Goal: Information Seeking & Learning: Learn about a topic

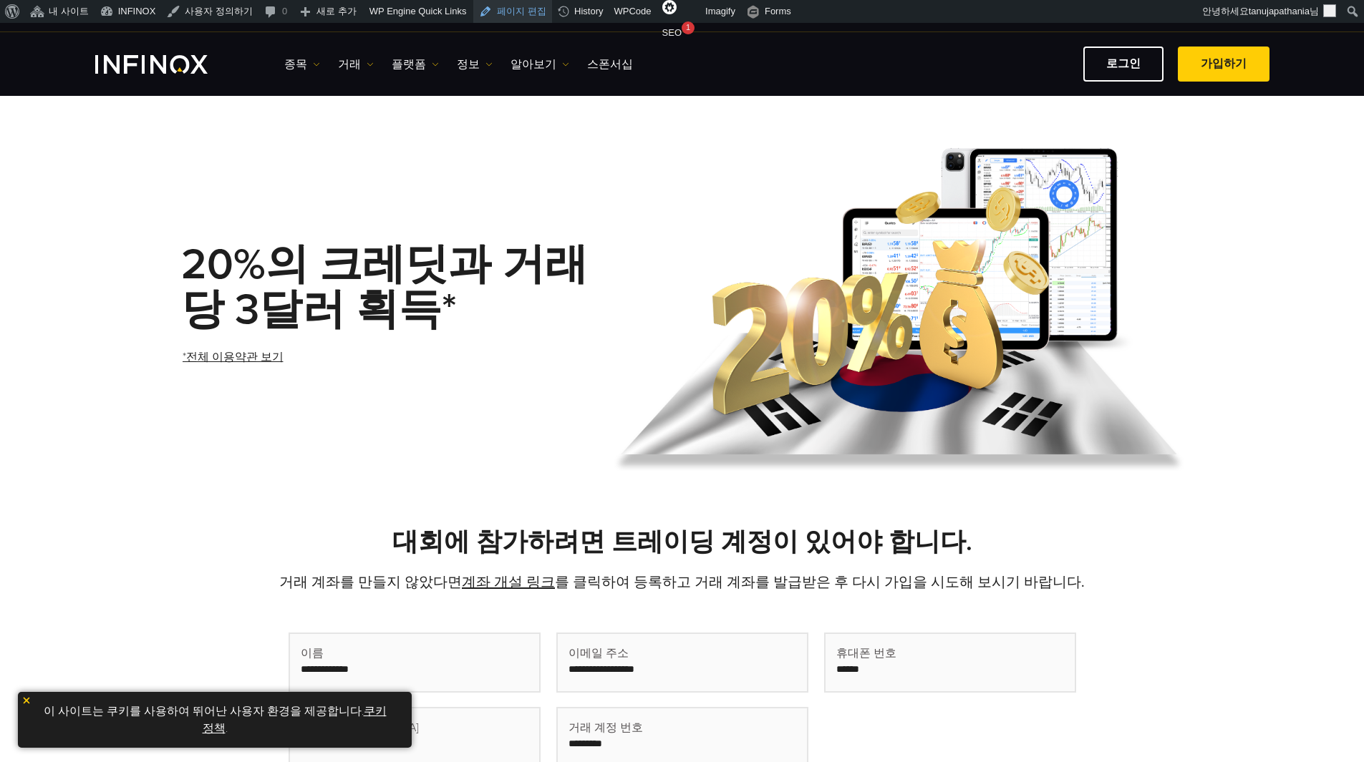
drag, startPoint x: 0, startPoint y: 0, endPoint x: 510, endPoint y: 11, distance: 509.7
click at [510, 11] on link "페이지 편집" at bounding box center [512, 11] width 79 height 23
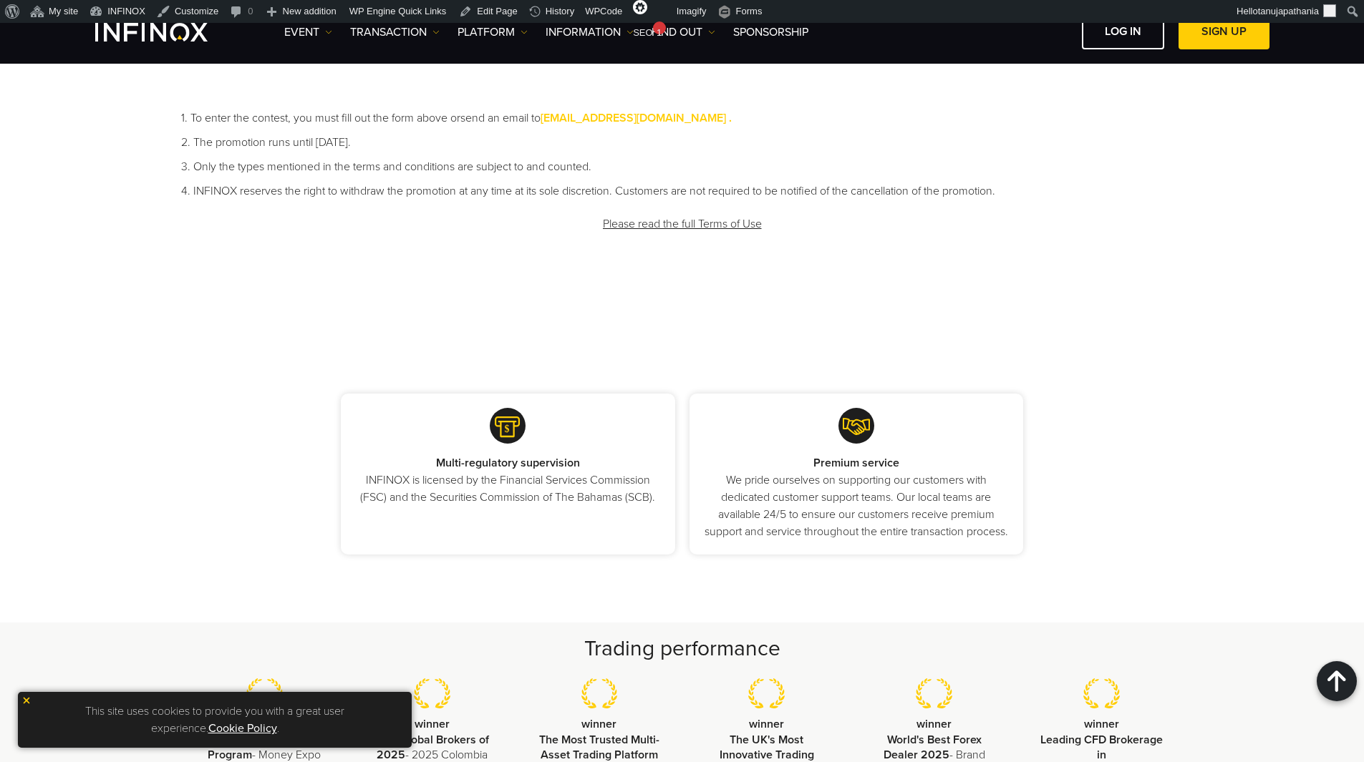
scroll to position [1145, 0]
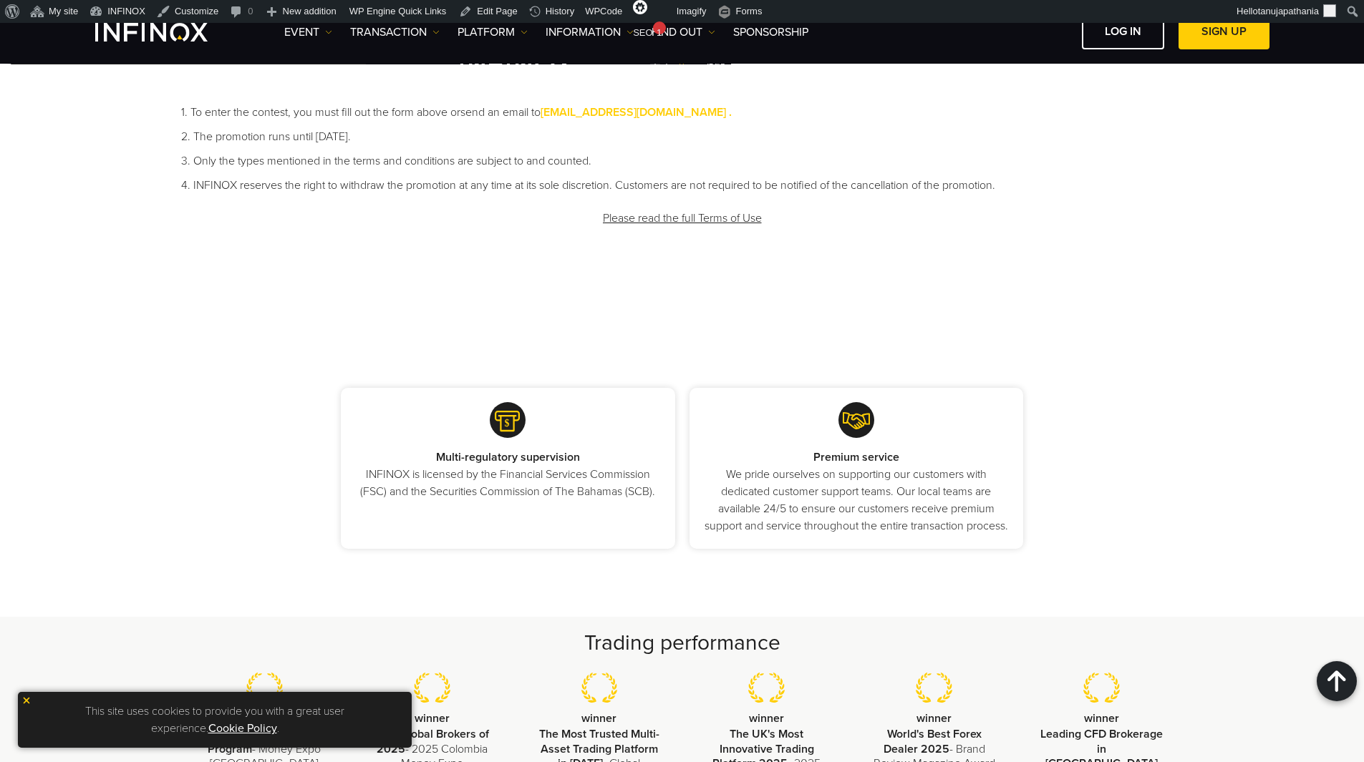
drag, startPoint x: 270, startPoint y: 135, endPoint x: 451, endPoint y: 137, distance: 181.1
click at [439, 137] on li "2. The promotion runs until September 30, 2025." at bounding box center [682, 136] width 1002 height 17
click at [492, 138] on li "2. The promotion runs until September 30, 2025." at bounding box center [682, 136] width 1002 height 17
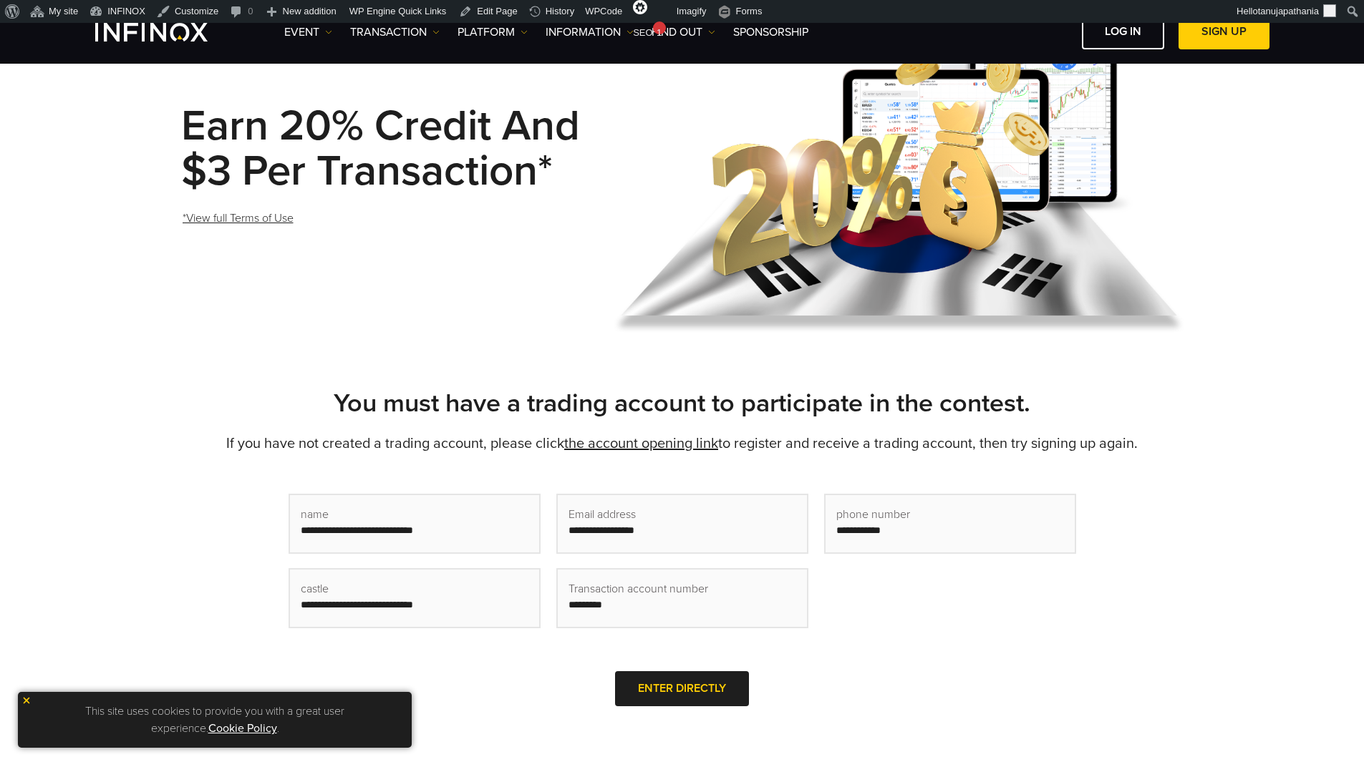
scroll to position [0, 0]
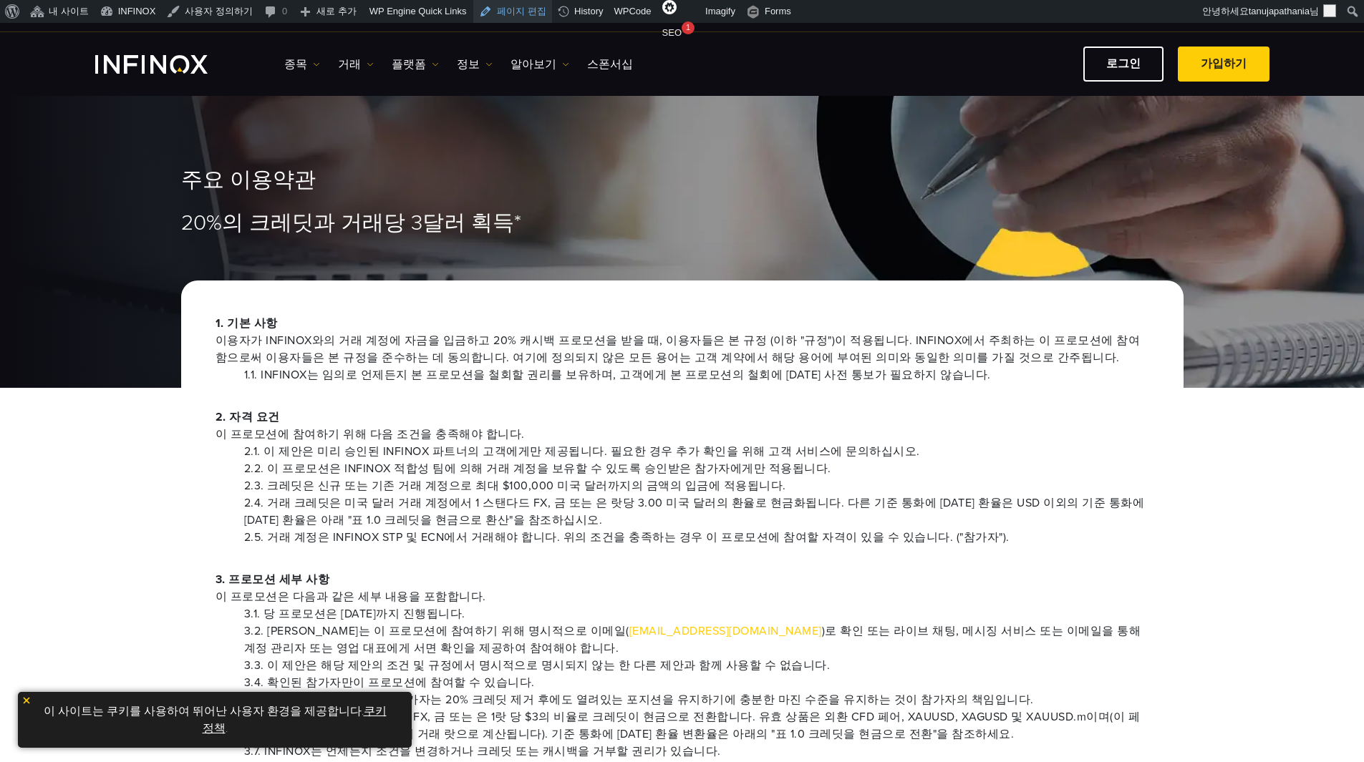
click at [498, 19] on link "페이지 편집" at bounding box center [512, 11] width 79 height 23
